Goal: Task Accomplishment & Management: Use online tool/utility

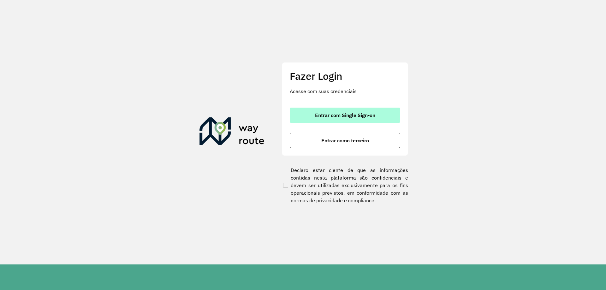
click at [326, 113] on span "Entrar com Single Sign-on" at bounding box center [345, 115] width 60 height 5
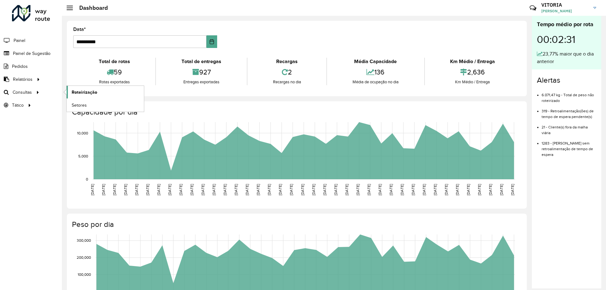
click at [97, 94] on link "Roteirização" at bounding box center [105, 92] width 77 height 13
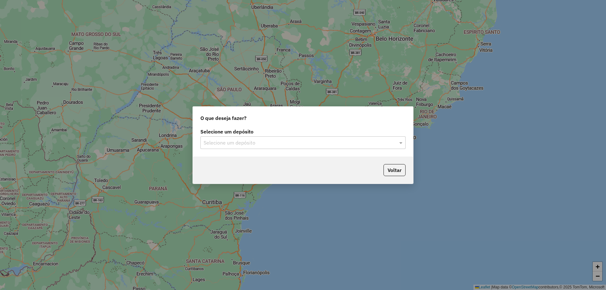
click at [243, 143] on input "text" at bounding box center [297, 143] width 186 height 8
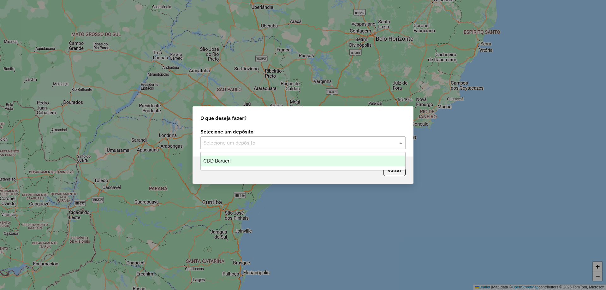
click at [226, 161] on span "CDD Barueri" at bounding box center [216, 160] width 27 height 5
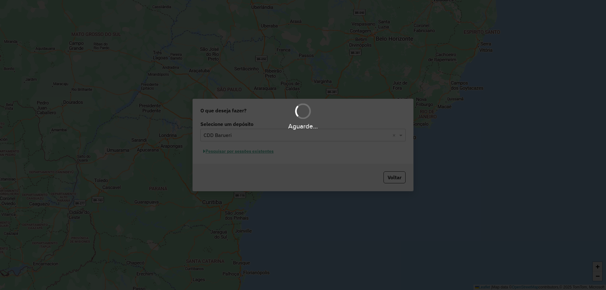
click at [265, 159] on div "Aguarde..." at bounding box center [303, 145] width 606 height 290
click at [256, 155] on div "Aguarde..." at bounding box center [303, 145] width 606 height 290
click at [261, 151] on div "Aguarde..." at bounding box center [303, 145] width 606 height 290
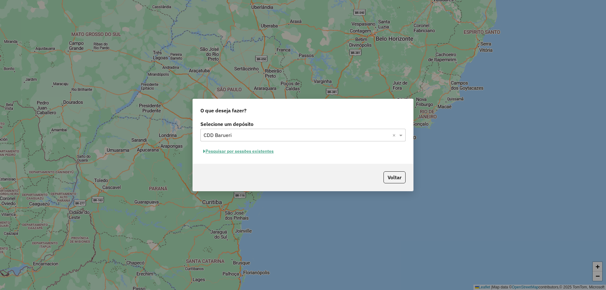
click at [261, 155] on button "Pesquisar por sessões existentes" at bounding box center [238, 151] width 76 height 10
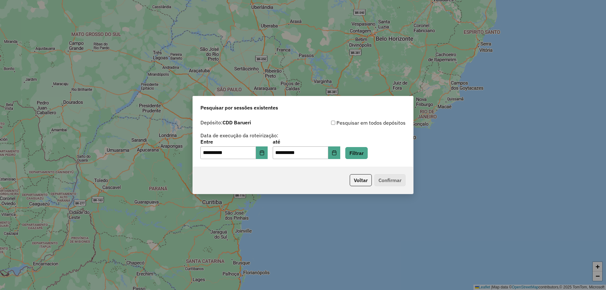
click at [370, 160] on div "**********" at bounding box center [303, 141] width 220 height 50
click at [361, 155] on button "Filtrar" at bounding box center [356, 153] width 22 height 12
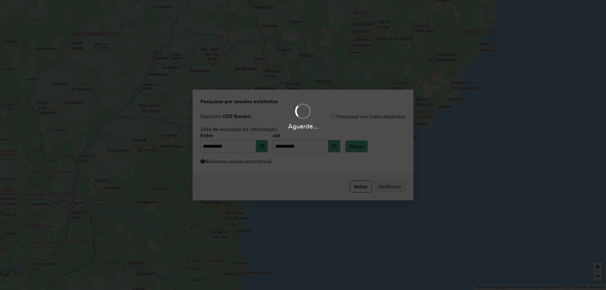
click at [285, 170] on div "Aguarde..." at bounding box center [303, 145] width 606 height 290
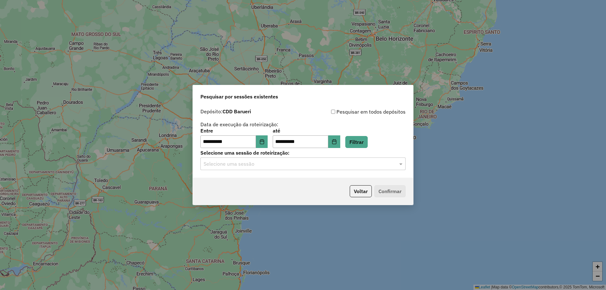
click at [293, 167] on input "text" at bounding box center [297, 164] width 186 height 8
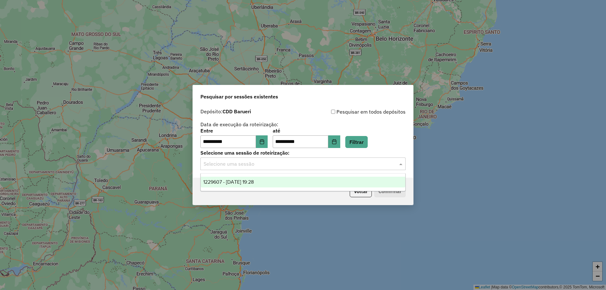
click at [282, 179] on div "1229607 - 14/08/2025 19:28" at bounding box center [303, 182] width 205 height 11
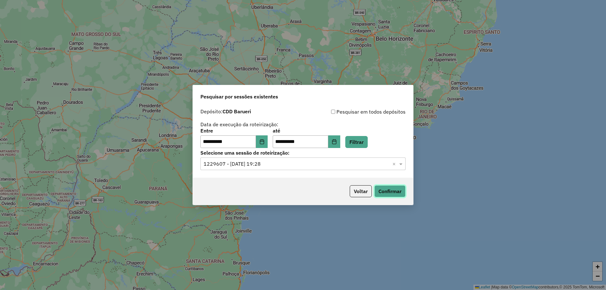
click at [391, 191] on button "Confirmar" at bounding box center [389, 191] width 31 height 12
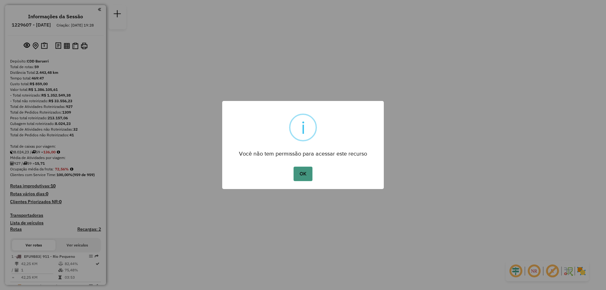
click at [308, 174] on button "OK" at bounding box center [303, 174] width 19 height 15
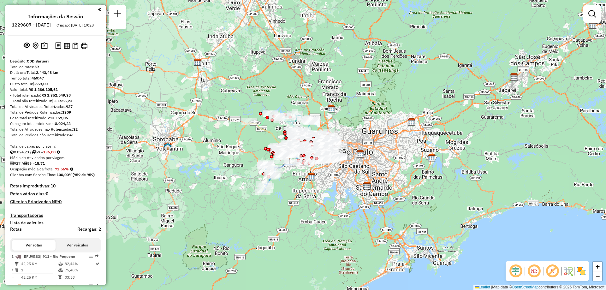
click at [530, 271] on em at bounding box center [534, 271] width 15 height 15
click at [582, 269] on img at bounding box center [581, 271] width 10 height 10
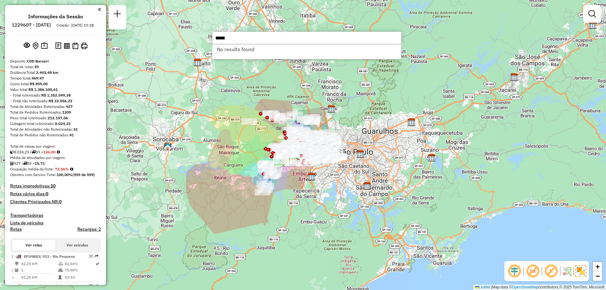
drag, startPoint x: 231, startPoint y: 38, endPoint x: 222, endPoint y: 37, distance: 9.2
click at [222, 37] on input "*****" at bounding box center [306, 38] width 189 height 13
type input "*****"
click at [266, 50] on li "30397857 - EDGAR CAMPILONGO (Rota: 12 - Sequência: 1)" at bounding box center [306, 49] width 189 height 9
select select "**********"
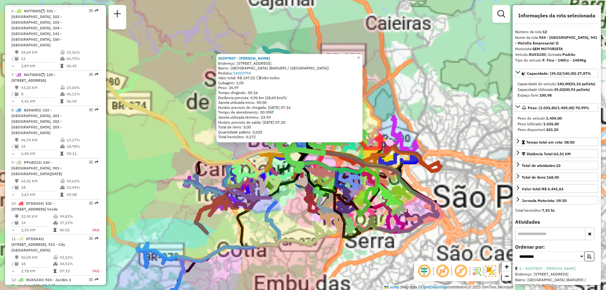
scroll to position [693, 0]
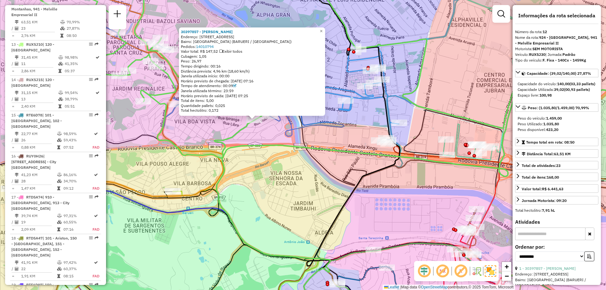
drag, startPoint x: 247, startPoint y: 125, endPoint x: 266, endPoint y: 129, distance: 19.8
click at [266, 129] on div "30397857 - EDGAR CAMPILONGO Endereço: R ESMERALDA 85 Bairro: JARDIM DOS CAMARGO…" at bounding box center [303, 145] width 606 height 290
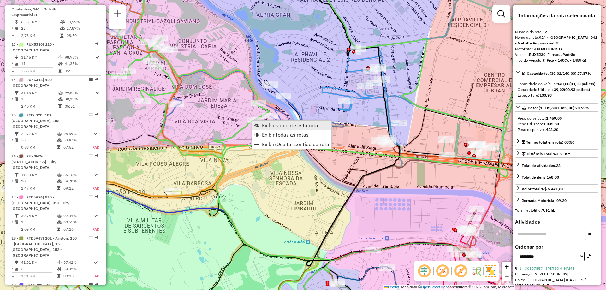
click at [265, 124] on span "Exibir somente esta rota" at bounding box center [290, 125] width 56 height 5
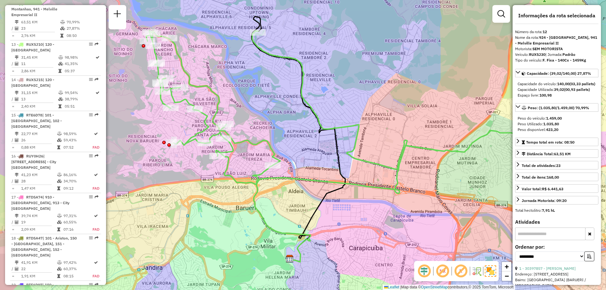
drag, startPoint x: 341, startPoint y: 116, endPoint x: 360, endPoint y: 115, distance: 19.6
click at [360, 115] on div "Janela de atendimento Grade de atendimento Capacidade Transportadoras Veículos …" at bounding box center [303, 145] width 606 height 290
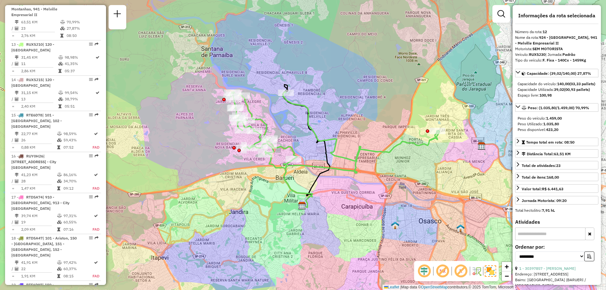
drag, startPoint x: 314, startPoint y: 93, endPoint x: 302, endPoint y: 115, distance: 24.5
click at [302, 115] on div "Janela de atendimento Grade de atendimento Capacidade Transportadoras Veículos …" at bounding box center [303, 145] width 606 height 290
